Goal: Information Seeking & Learning: Learn about a topic

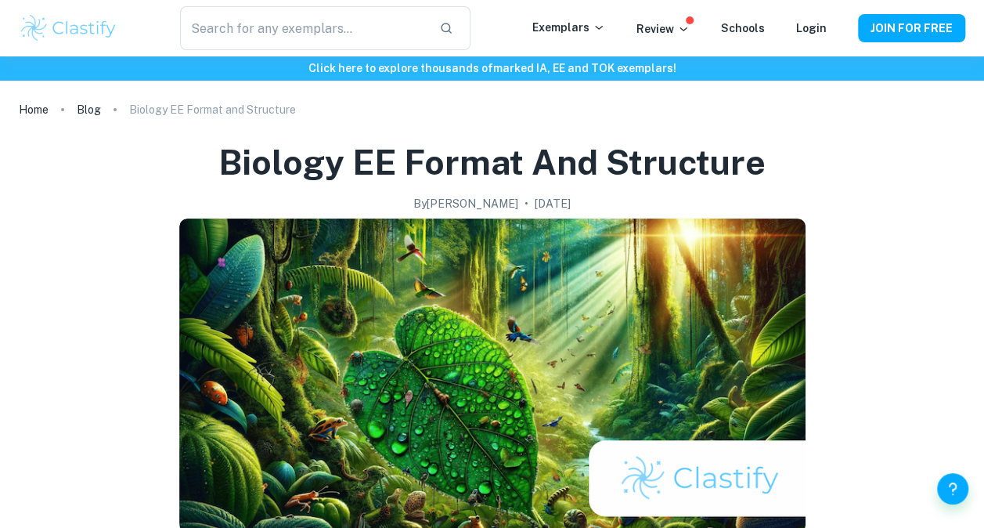
click at [161, 114] on p "Biology EE Format and Structure" at bounding box center [212, 109] width 167 height 17
click at [249, 106] on p "Biology EE Format and Structure" at bounding box center [212, 109] width 167 height 17
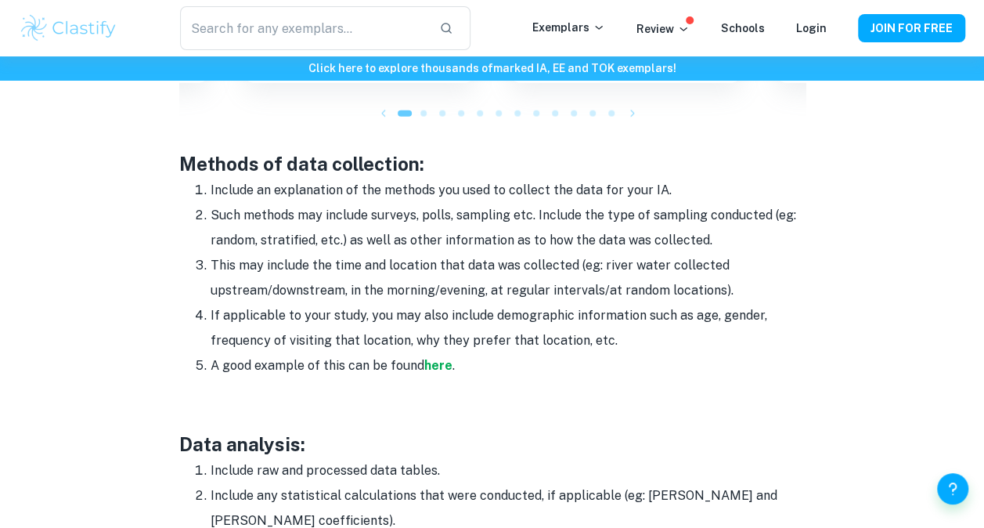
scroll to position [1921, 0]
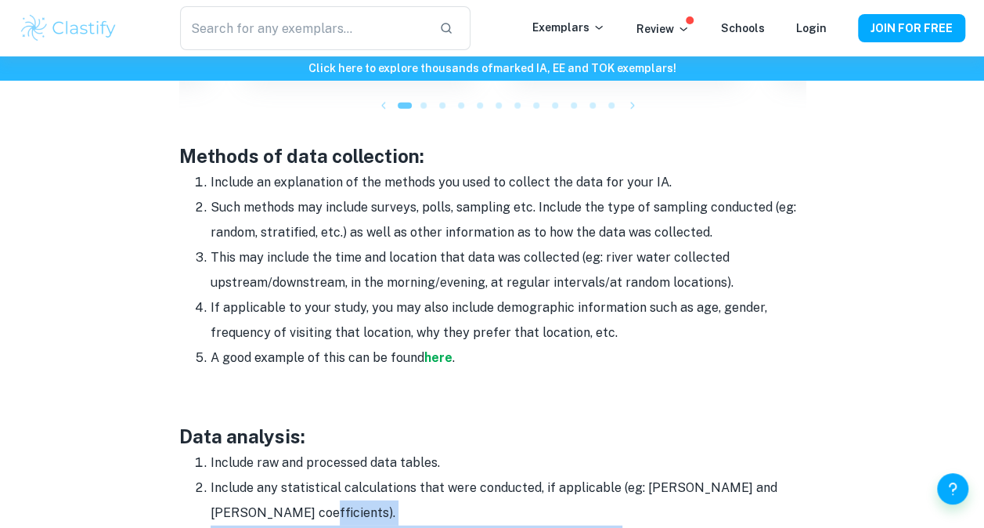
drag, startPoint x: 935, startPoint y: 484, endPoint x: 960, endPoint y: 505, distance: 32.8
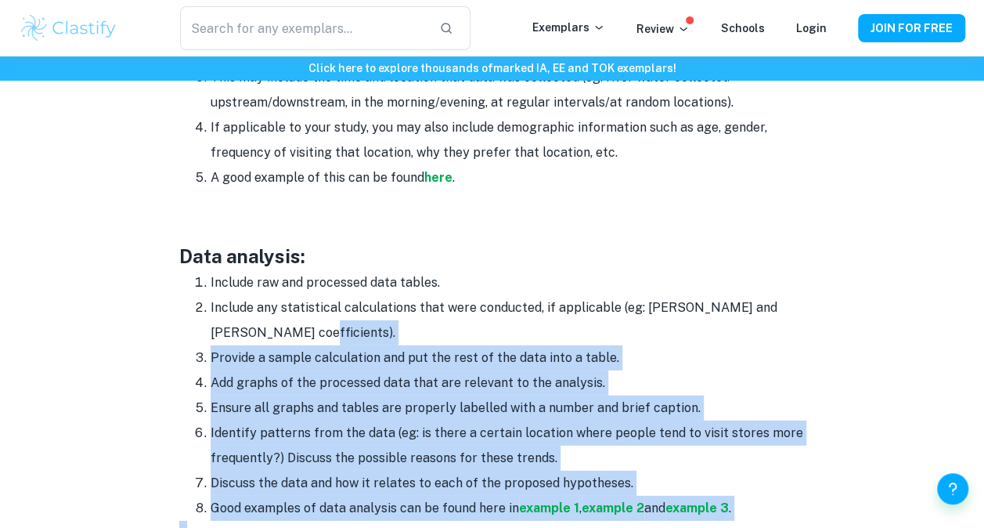
scroll to position [2102, 0]
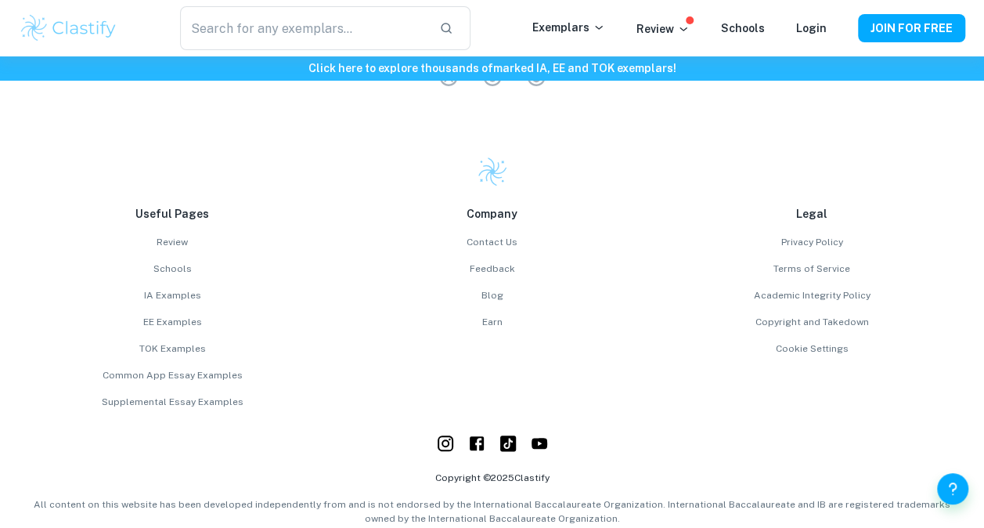
scroll to position [3498, 0]
